Goal: Task Accomplishment & Management: Manage account settings

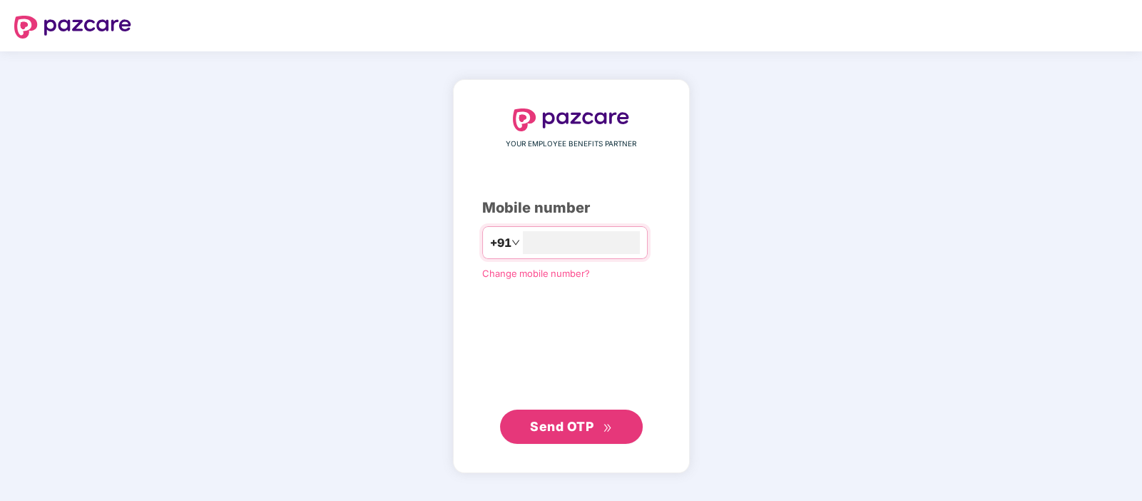
type input "**********"
click at [556, 429] on span "Send OTP" at bounding box center [561, 426] width 63 height 15
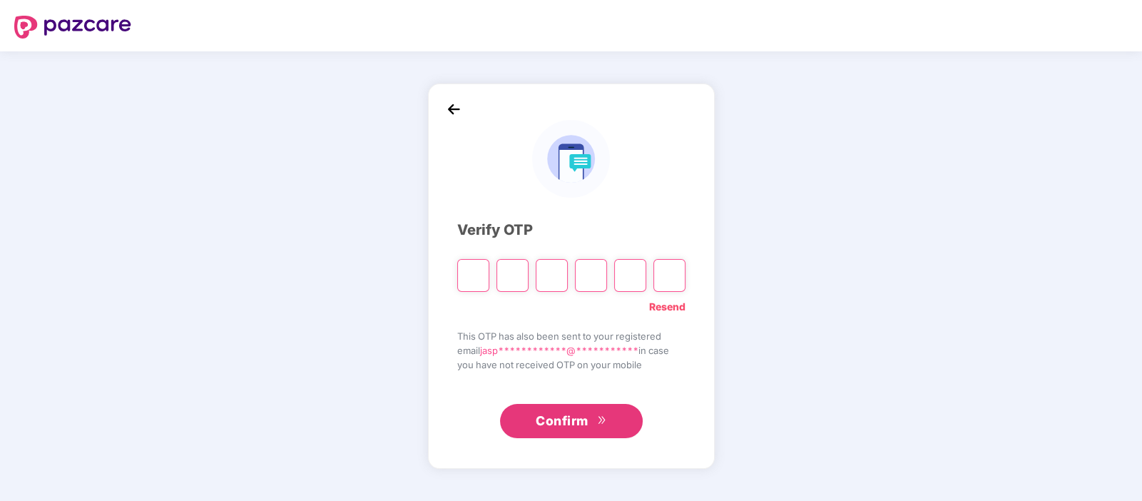
type input "*"
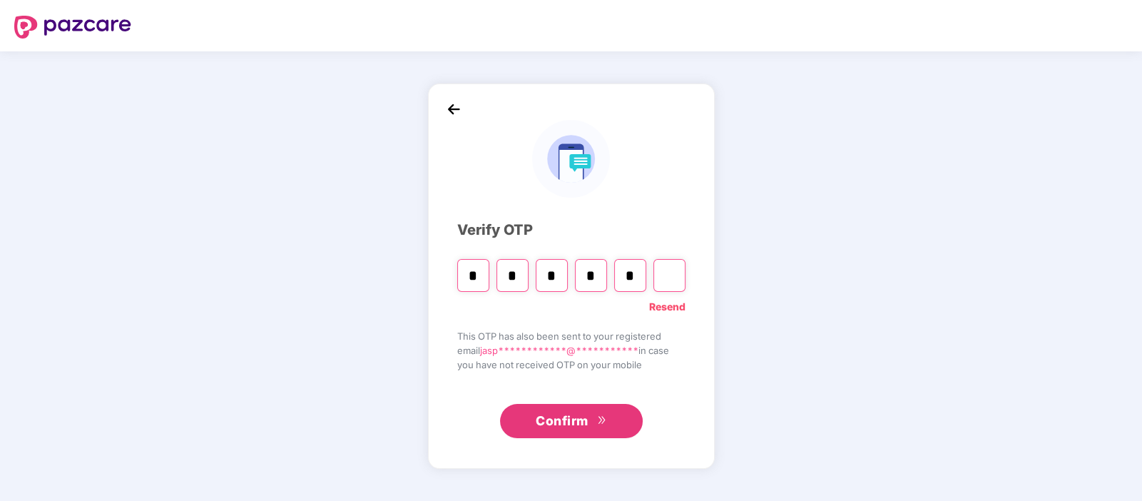
type input "*"
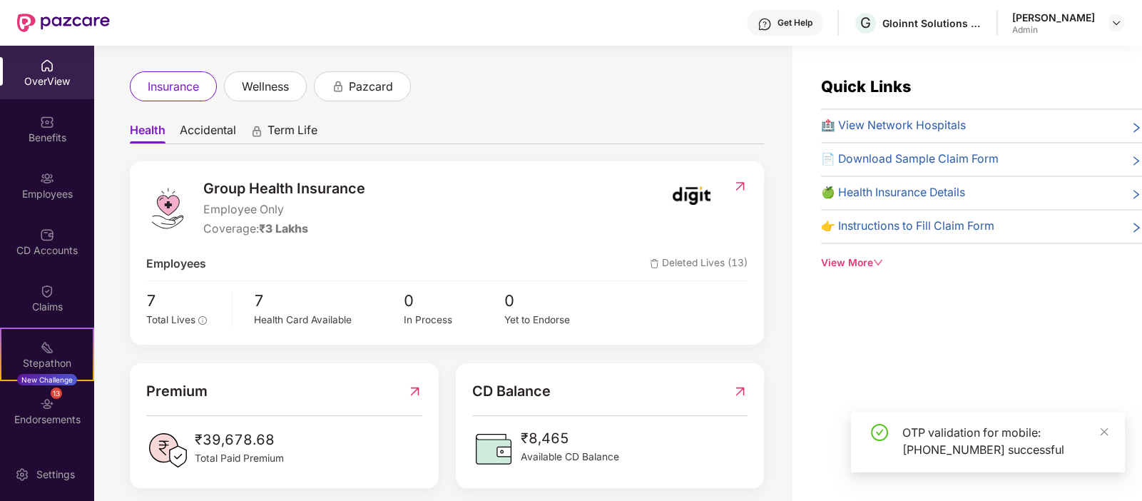
scroll to position [68, 0]
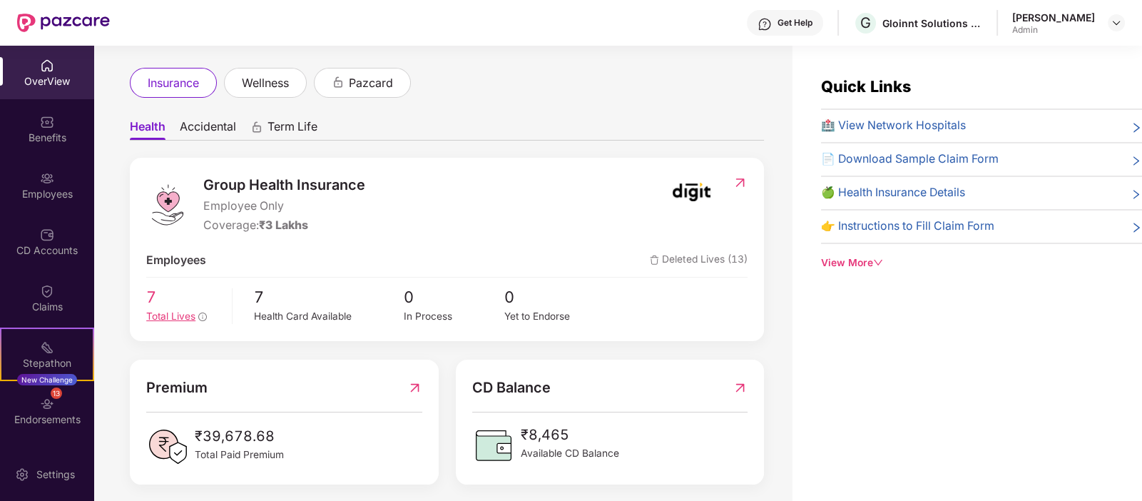
click at [158, 305] on span "7" at bounding box center [183, 297] width 75 height 24
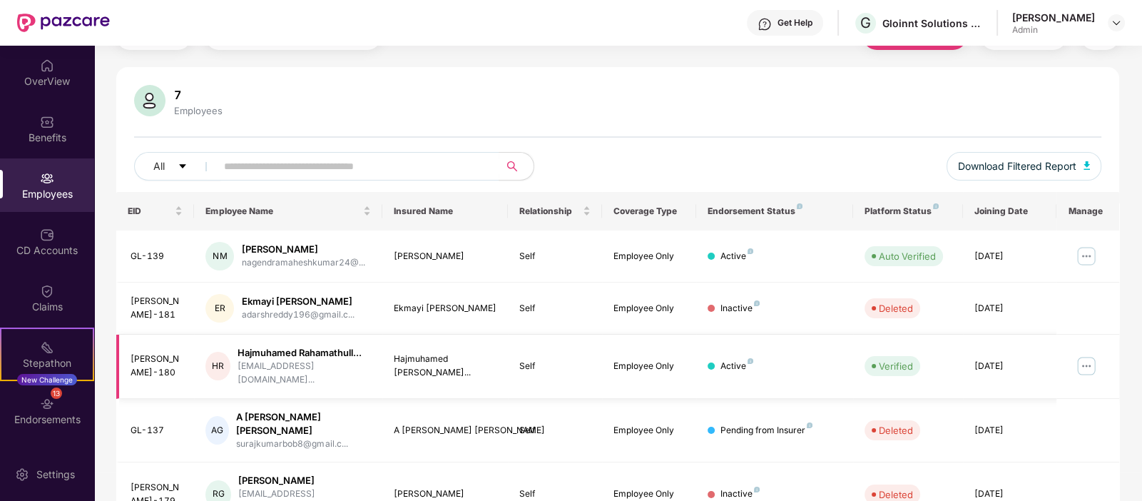
scroll to position [73, 0]
click at [180, 166] on icon "caret-down" at bounding box center [182, 168] width 7 height 4
click at [541, 139] on div "7 Employees All Download Filtered Report" at bounding box center [618, 139] width 1004 height 107
click at [40, 176] on img at bounding box center [47, 178] width 14 height 14
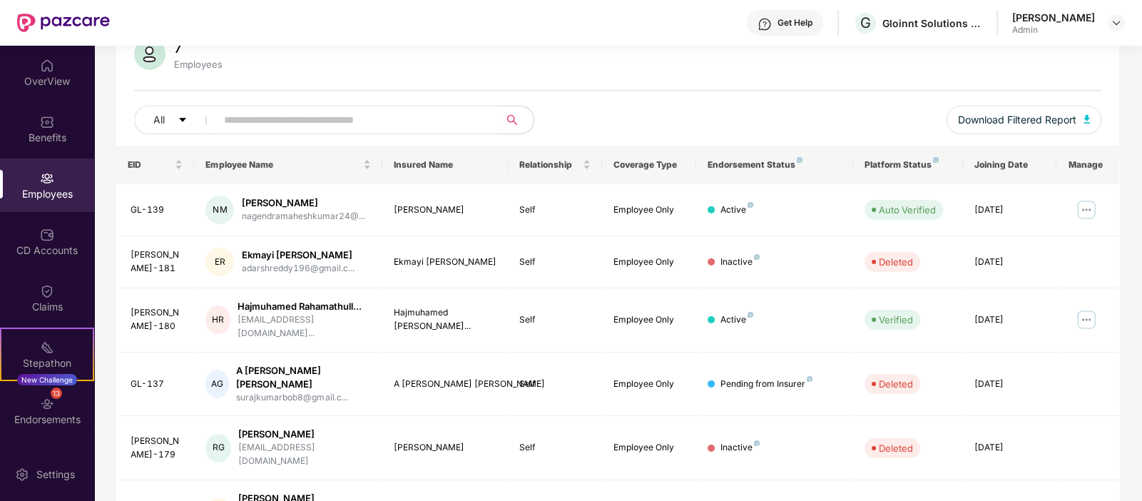
scroll to position [0, 0]
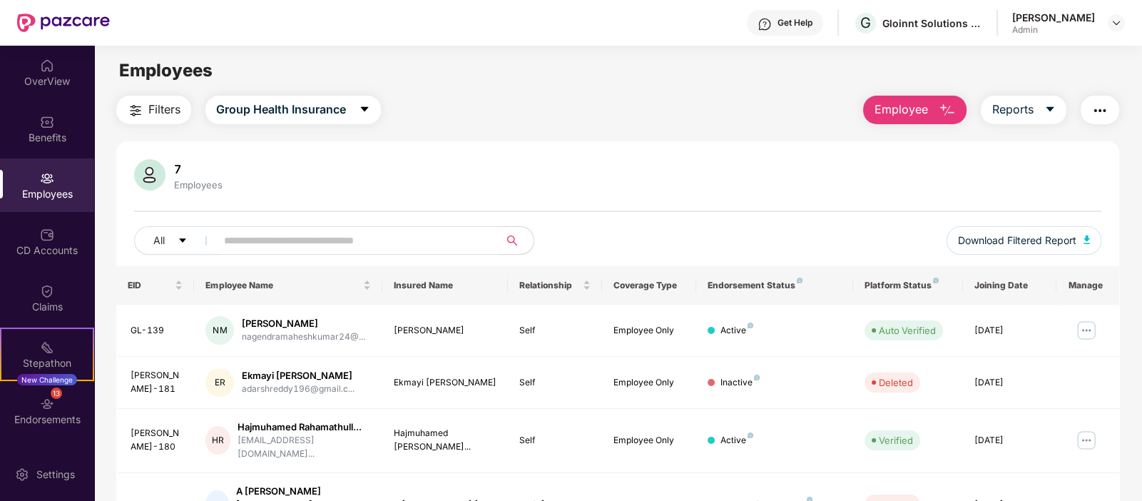
click at [144, 109] on button "Filters" at bounding box center [153, 110] width 75 height 29
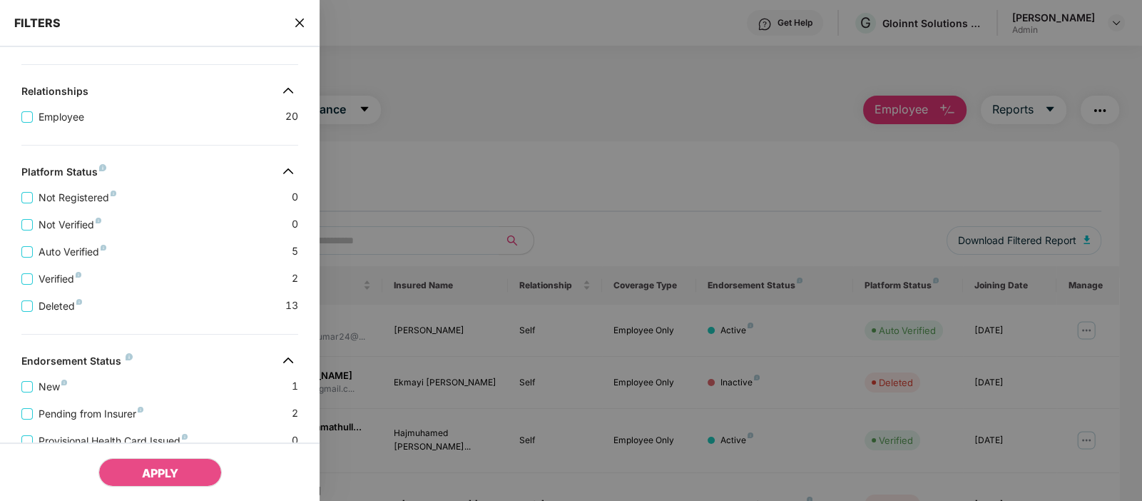
scroll to position [186, 0]
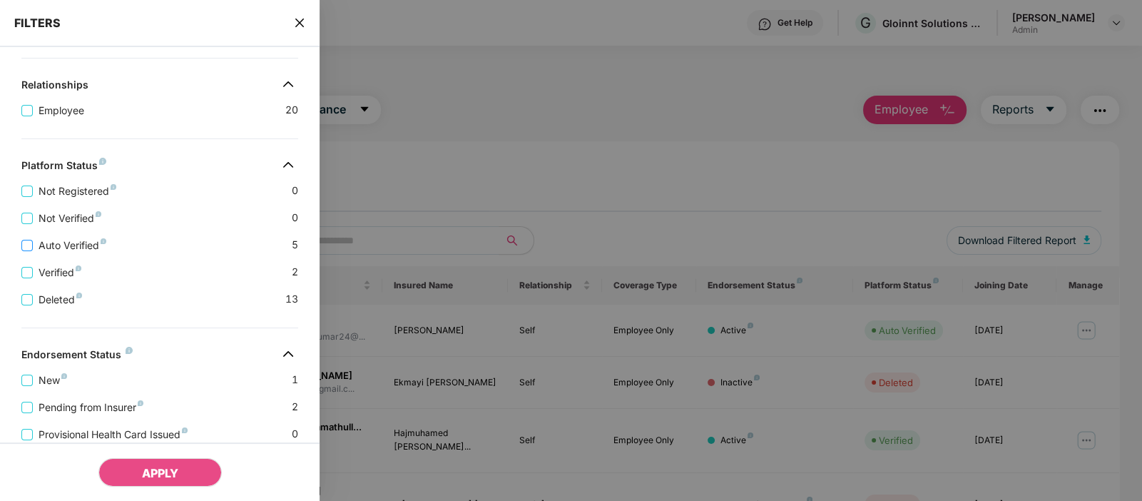
click at [45, 245] on span "Auto Verified" at bounding box center [72, 246] width 79 height 16
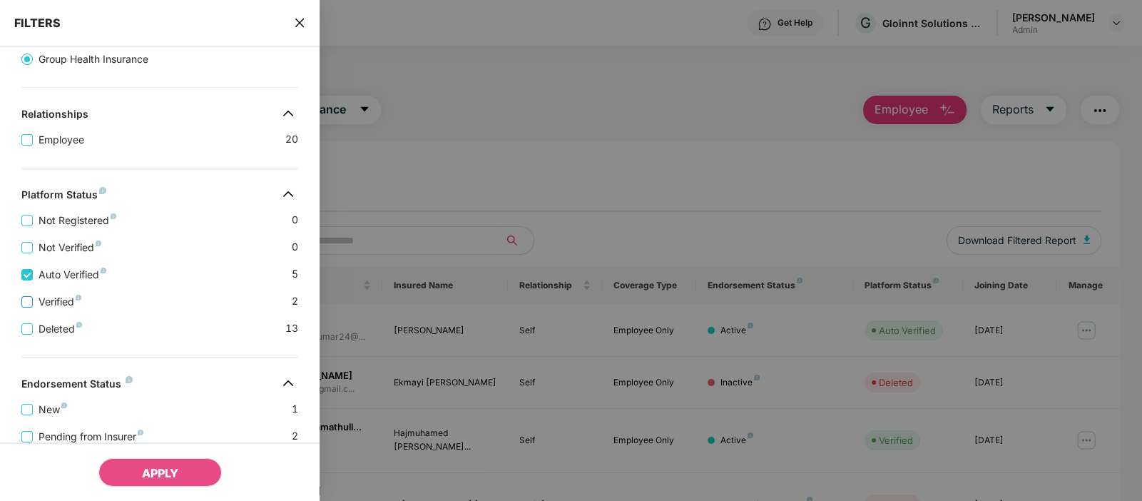
click at [39, 304] on span "Verified" at bounding box center [60, 302] width 54 height 16
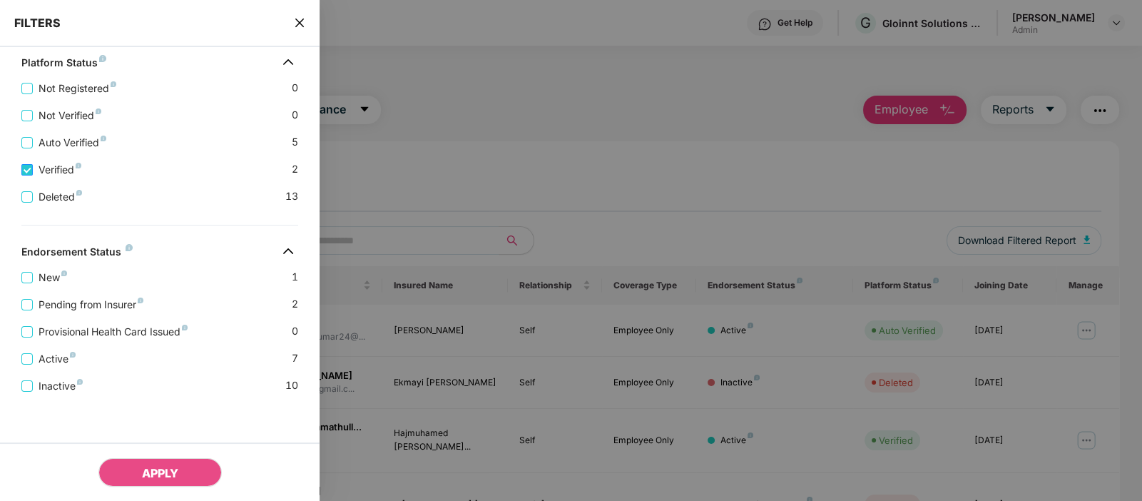
scroll to position [290, 0]
click at [55, 360] on span "Active" at bounding box center [57, 359] width 49 height 16
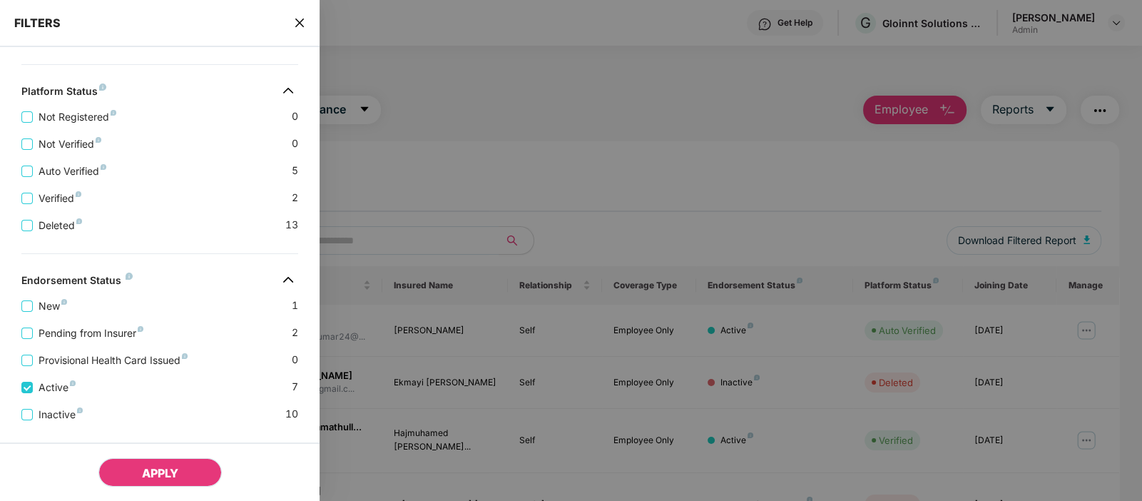
click at [156, 472] on span "APPLY" at bounding box center [160, 473] width 36 height 14
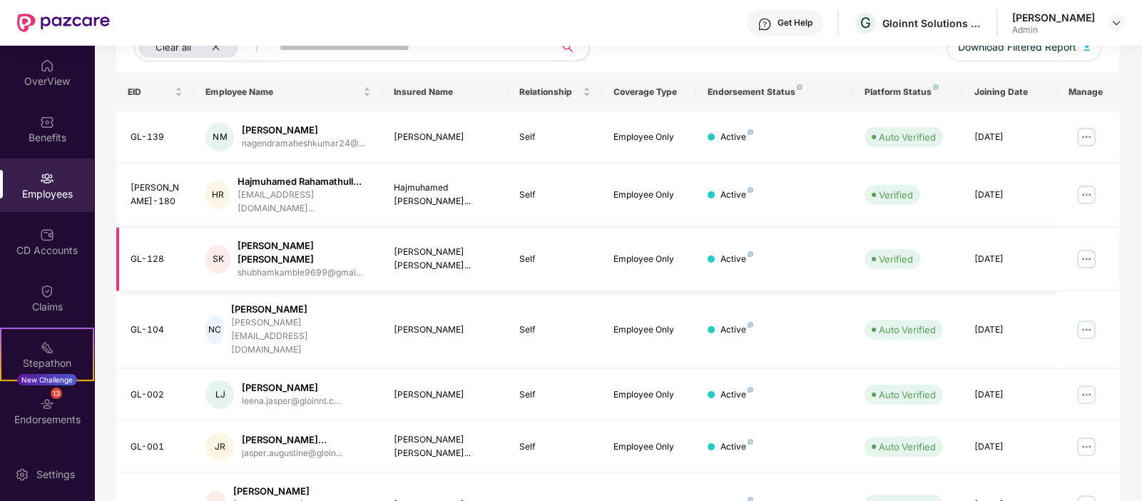
scroll to position [218, 0]
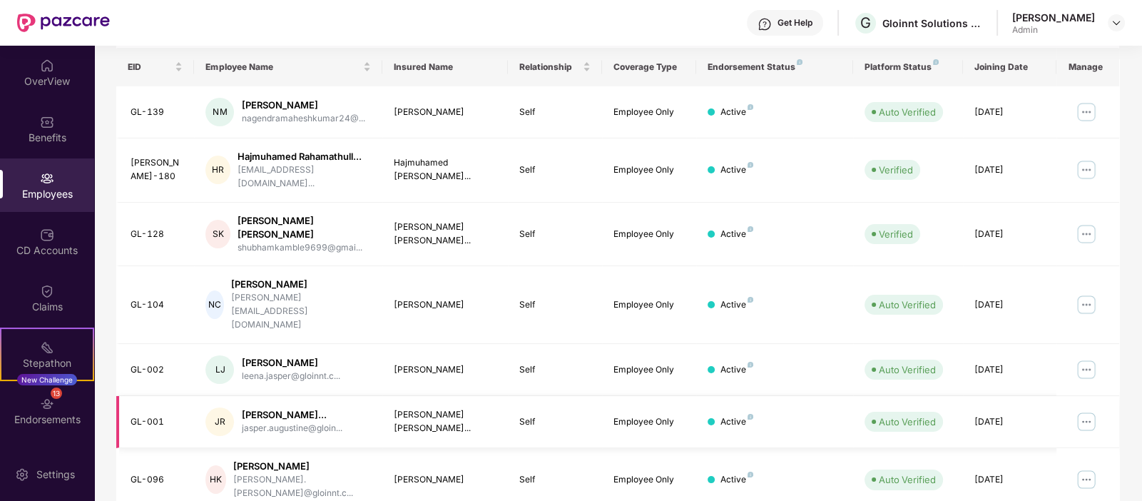
click at [1084, 410] on img at bounding box center [1086, 421] width 23 height 23
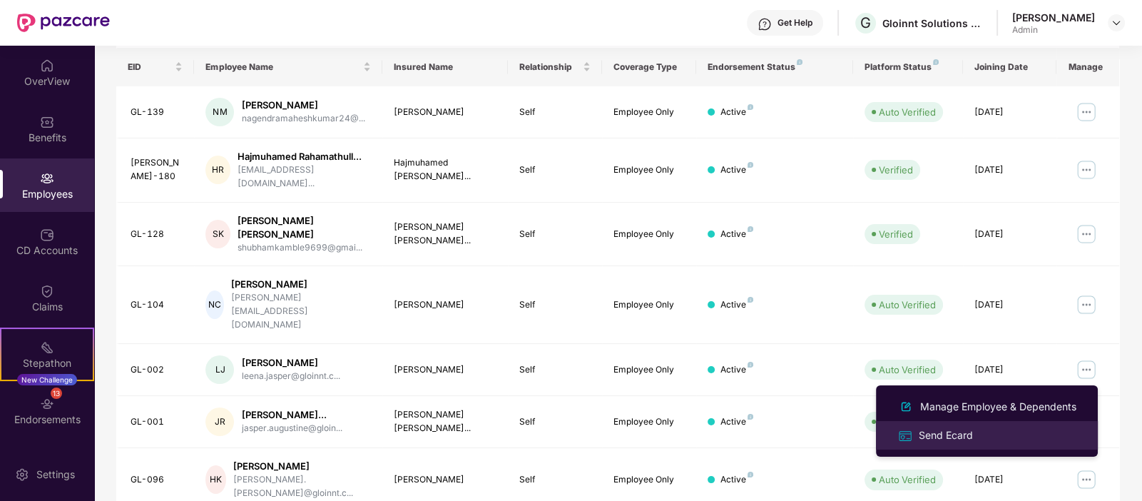
click at [940, 433] on div "Send Ecard" at bounding box center [946, 435] width 60 height 16
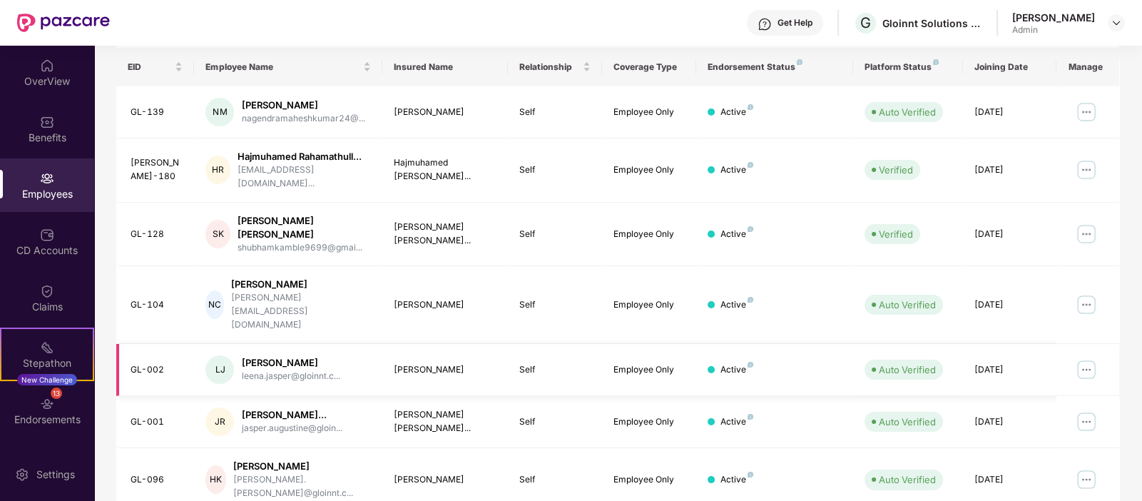
click at [1089, 358] on img at bounding box center [1086, 369] width 23 height 23
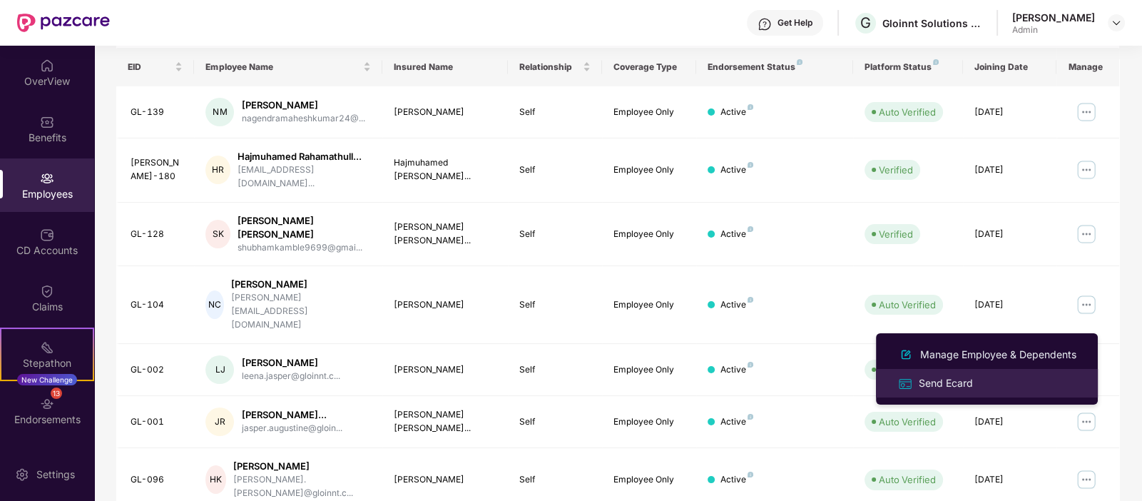
click at [950, 389] on div "Send Ecard" at bounding box center [946, 383] width 60 height 16
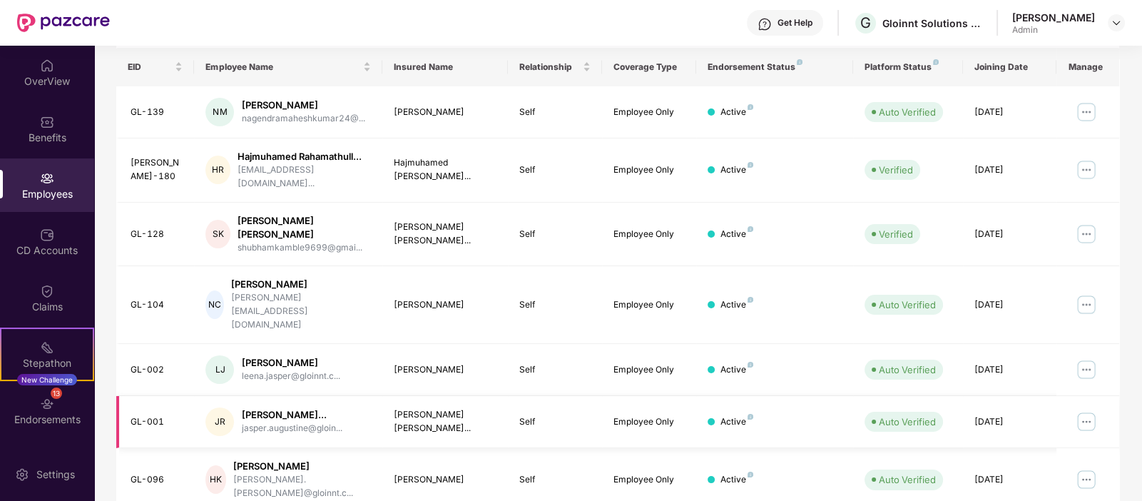
click at [1086, 410] on img at bounding box center [1086, 421] width 23 height 23
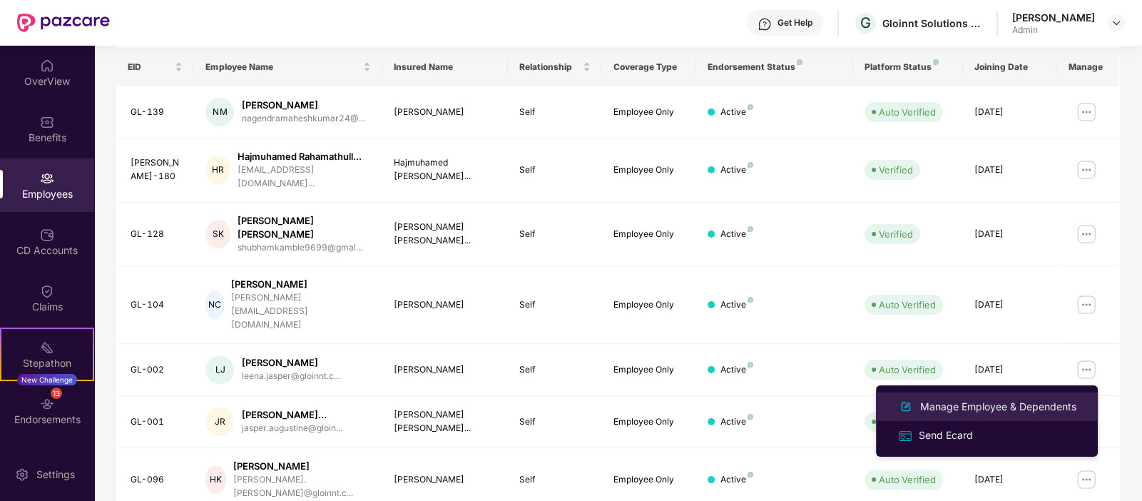
click at [975, 405] on div "Manage Employee & Dependents" at bounding box center [998, 407] width 162 height 16
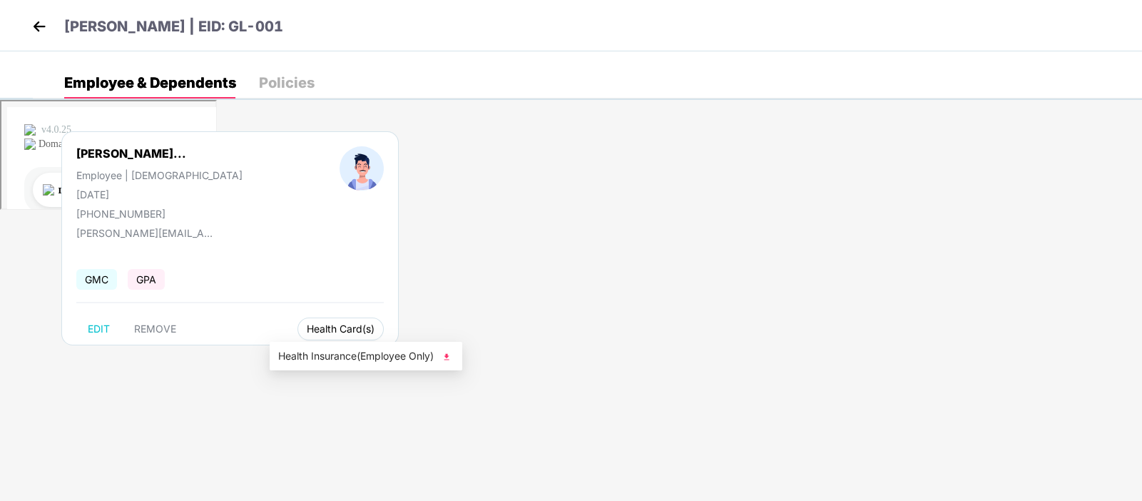
click at [328, 327] on span "Health Card(s)" at bounding box center [341, 328] width 68 height 7
click at [360, 358] on span "Health Insurance(Employee Only)" at bounding box center [365, 356] width 175 height 16
click at [31, 31] on img at bounding box center [39, 26] width 21 height 21
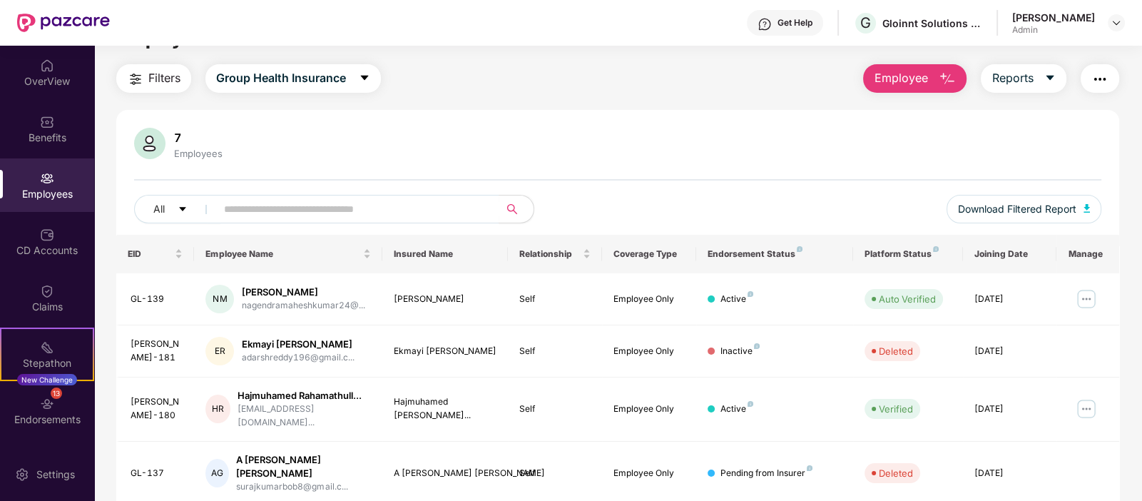
scroll to position [0, 0]
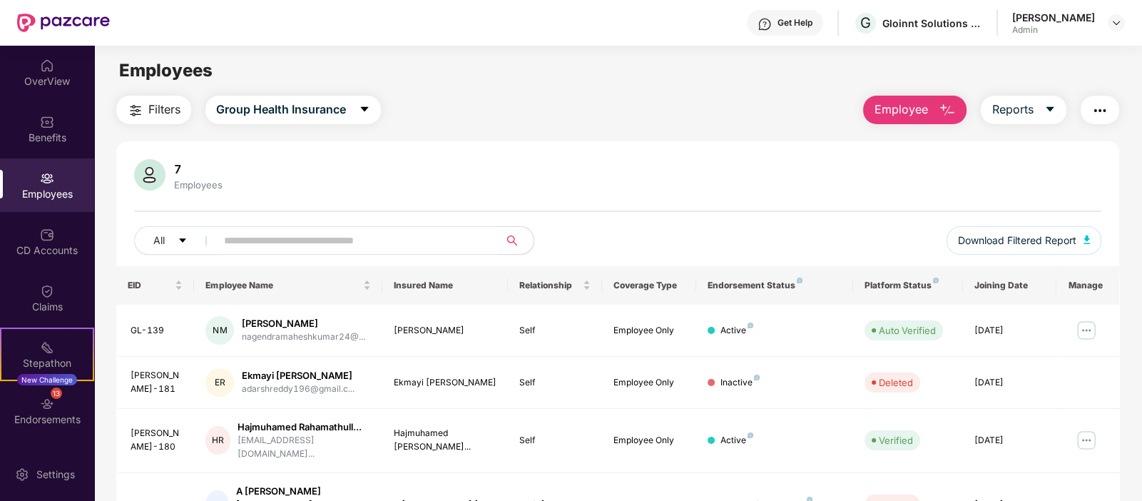
click at [156, 108] on span "Filters" at bounding box center [164, 110] width 32 height 18
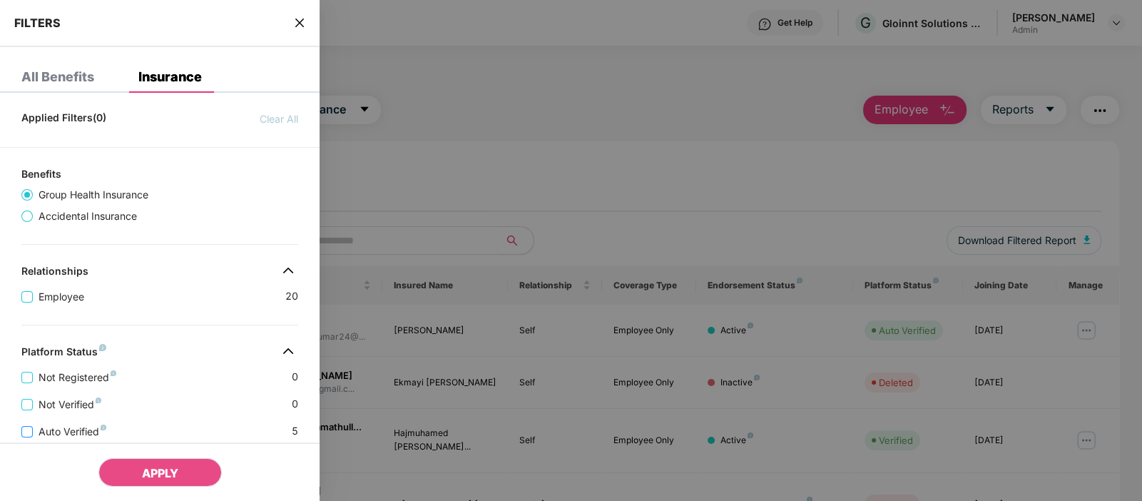
click at [96, 429] on span "Auto Verified" at bounding box center [72, 432] width 79 height 16
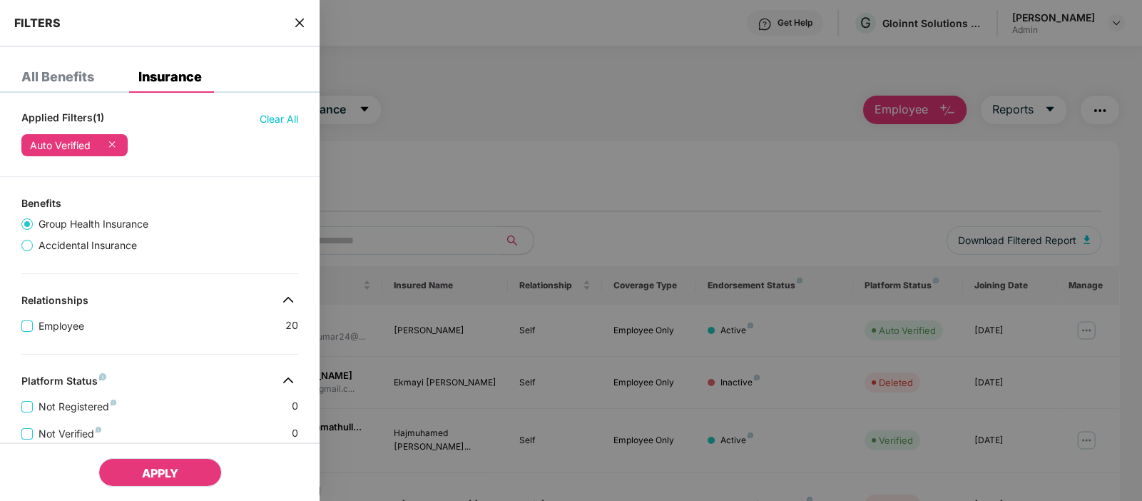
click at [167, 472] on span "APPLY" at bounding box center [160, 473] width 36 height 14
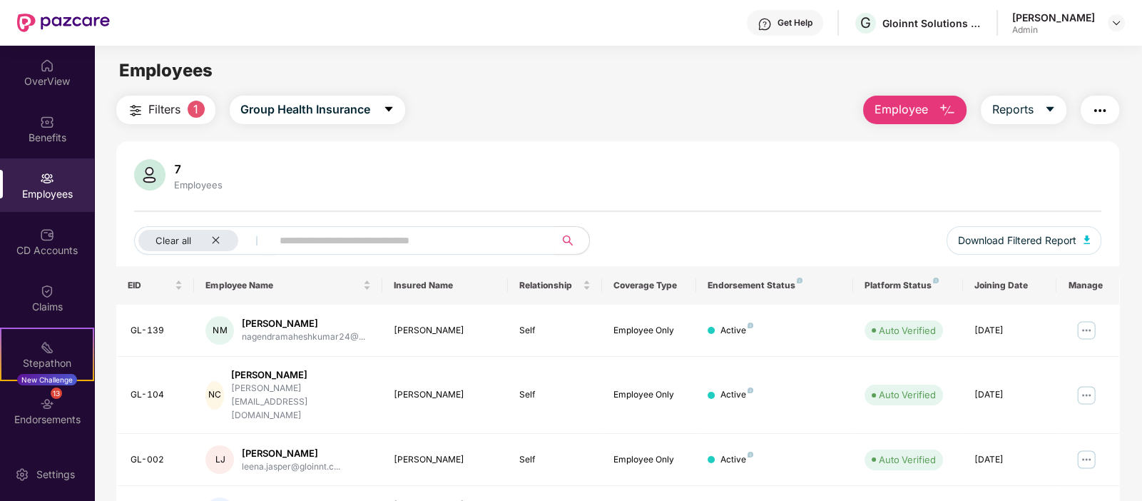
scroll to position [114, 0]
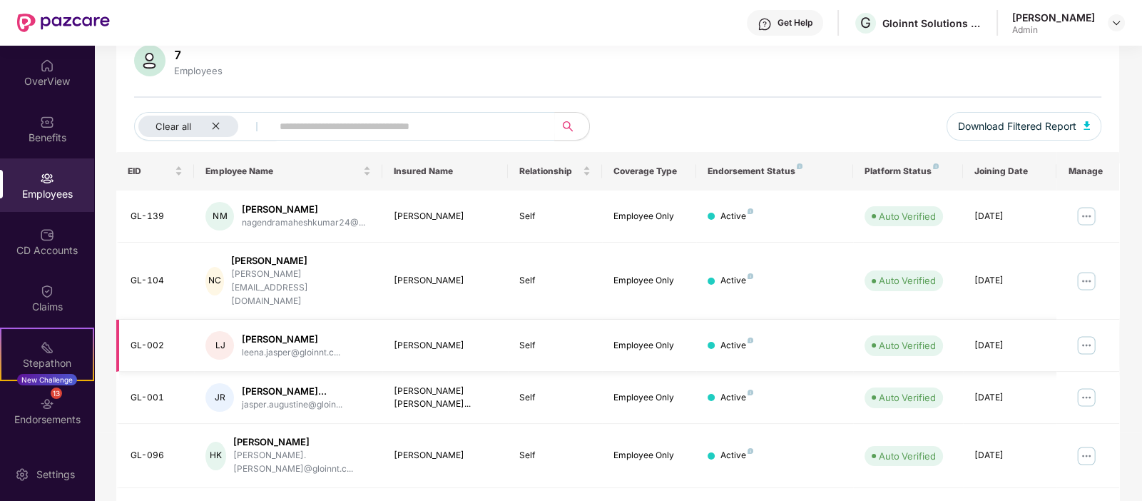
click at [1084, 334] on img at bounding box center [1086, 345] width 23 height 23
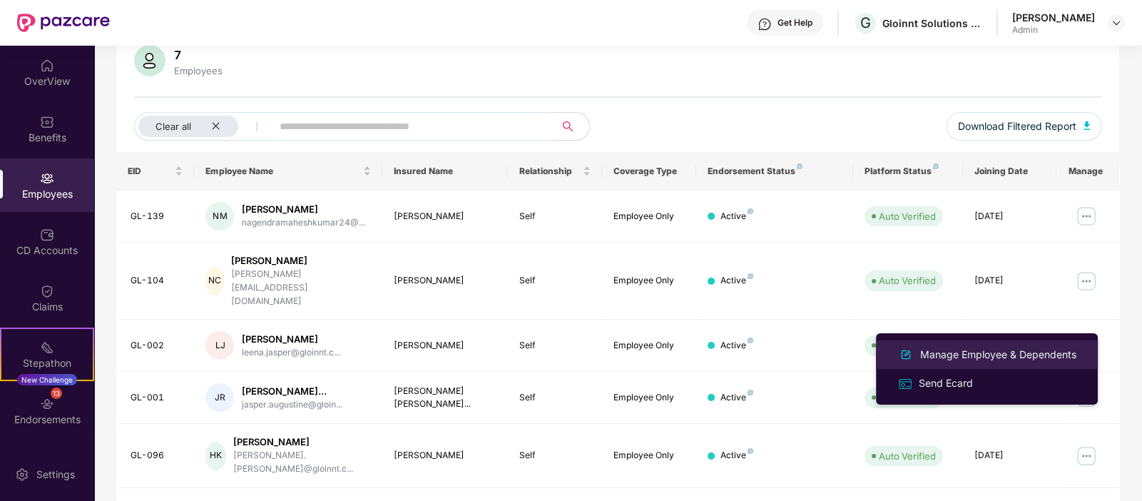
click at [996, 355] on div "Manage Employee & Dependents" at bounding box center [998, 355] width 162 height 16
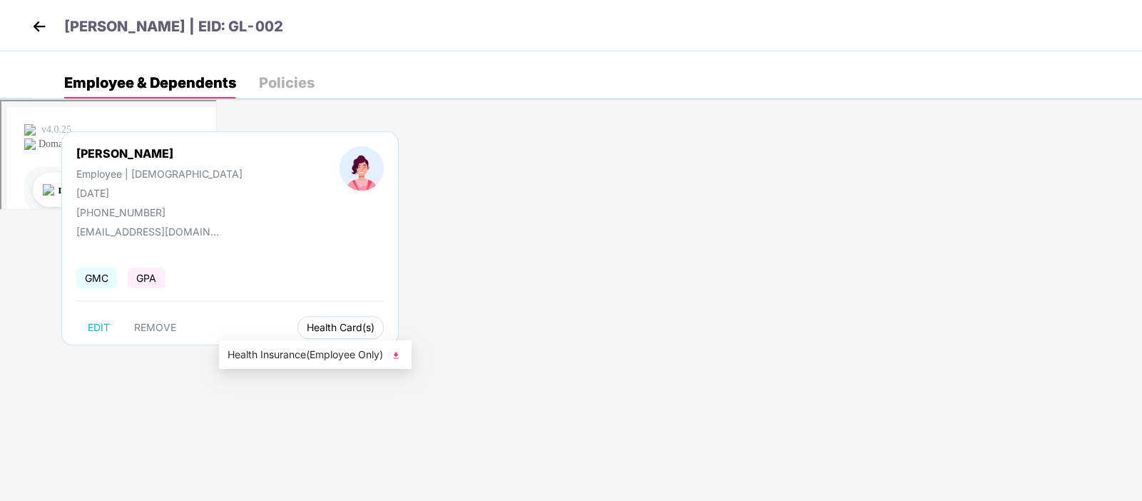
click at [307, 327] on span "Health Card(s)" at bounding box center [341, 327] width 68 height 7
click at [332, 355] on span "Health Insurance(Employee Only)" at bounding box center [315, 355] width 175 height 16
